Goal: Find specific page/section

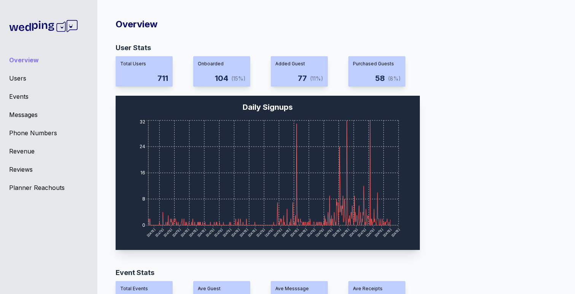
click at [495, 81] on div "User Stats Total Users 711 Onboarded 104 (15%) Added Guest 77 (11%) Purchased G…" at bounding box center [333, 149] width 435 height 213
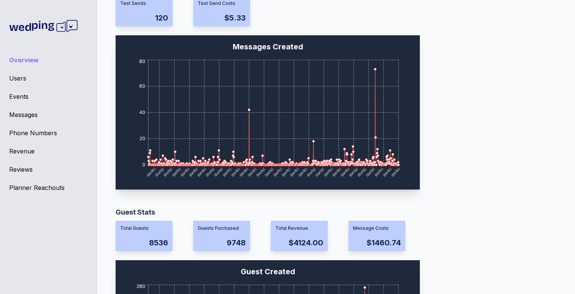
scroll to position [692, 0]
